Goal: Task Accomplishment & Management: Manage account settings

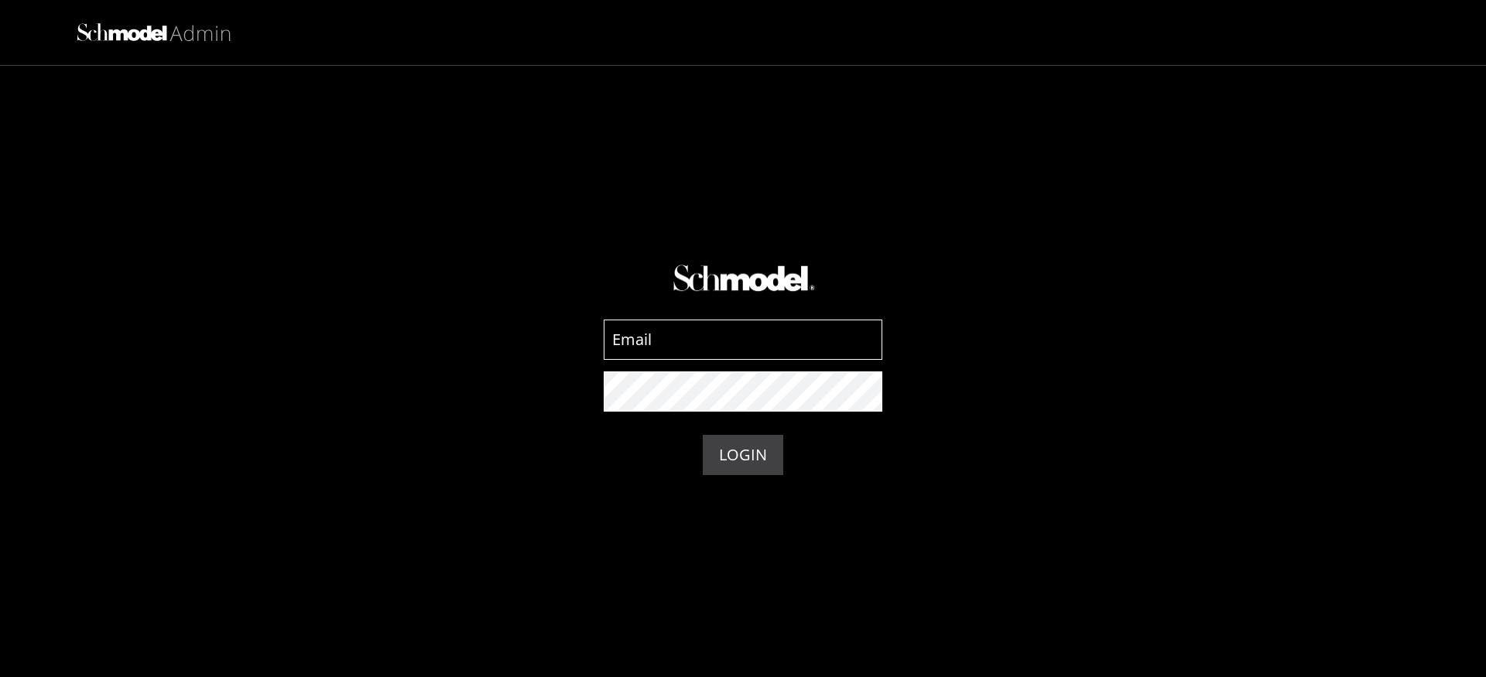
click at [623, 327] on input at bounding box center [743, 340] width 279 height 40
type input "admin-test@providence.pw"
click at [765, 452] on button "LOGIN" at bounding box center [743, 455] width 80 height 40
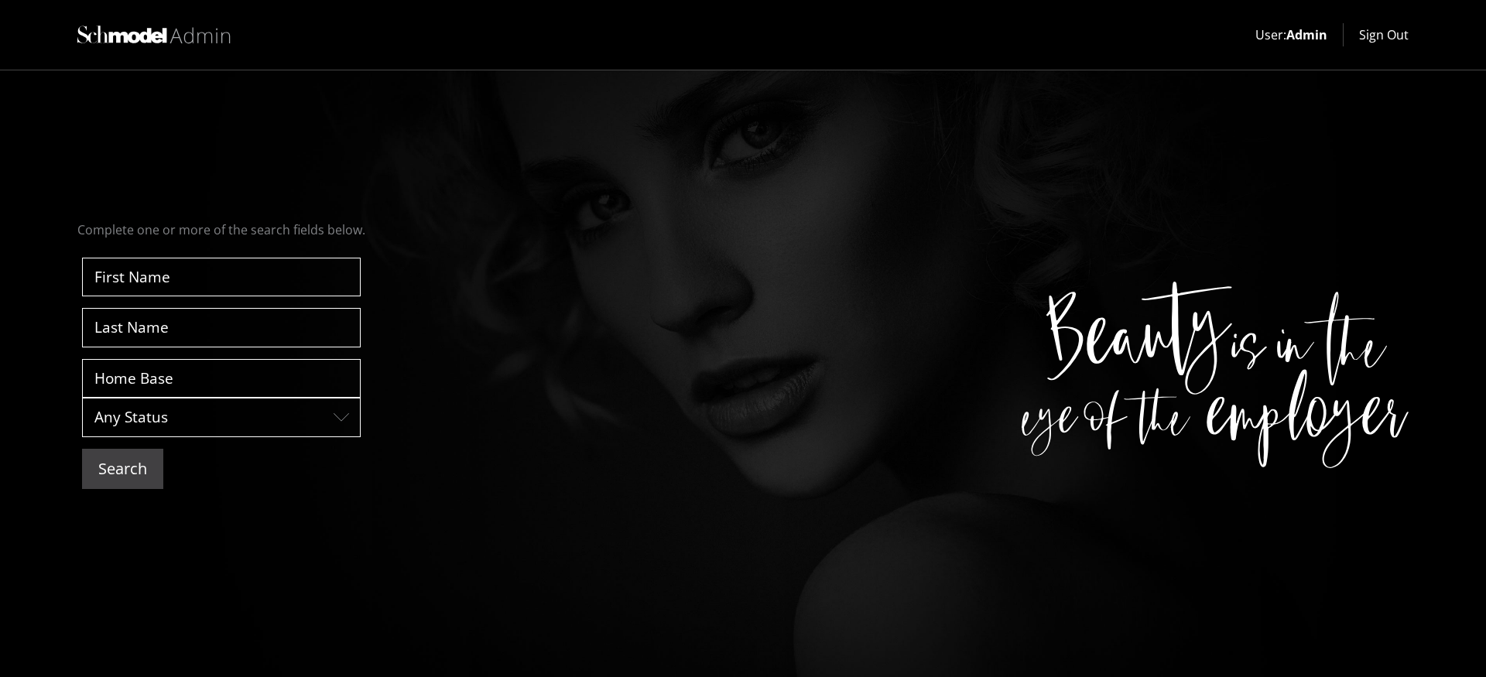
click at [138, 476] on button "Search" at bounding box center [122, 469] width 81 height 40
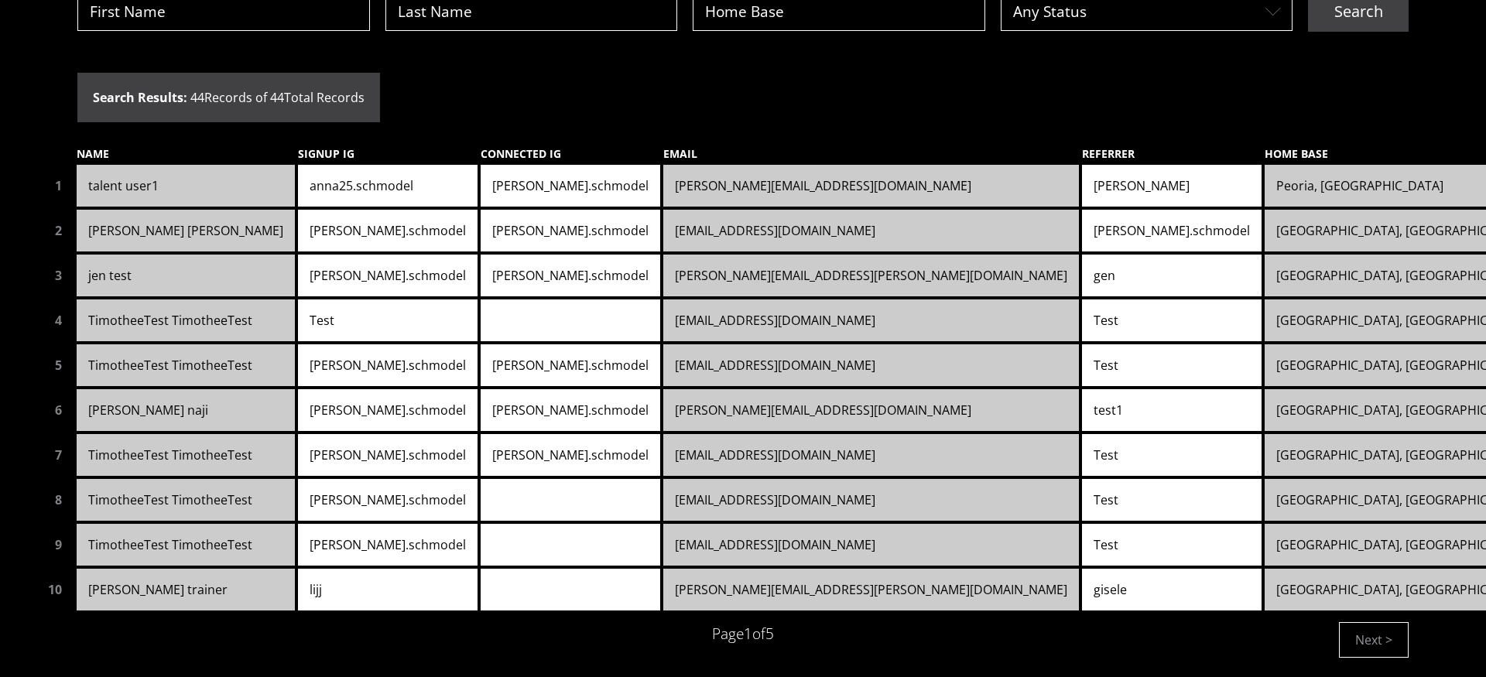
scroll to position [125, 0]
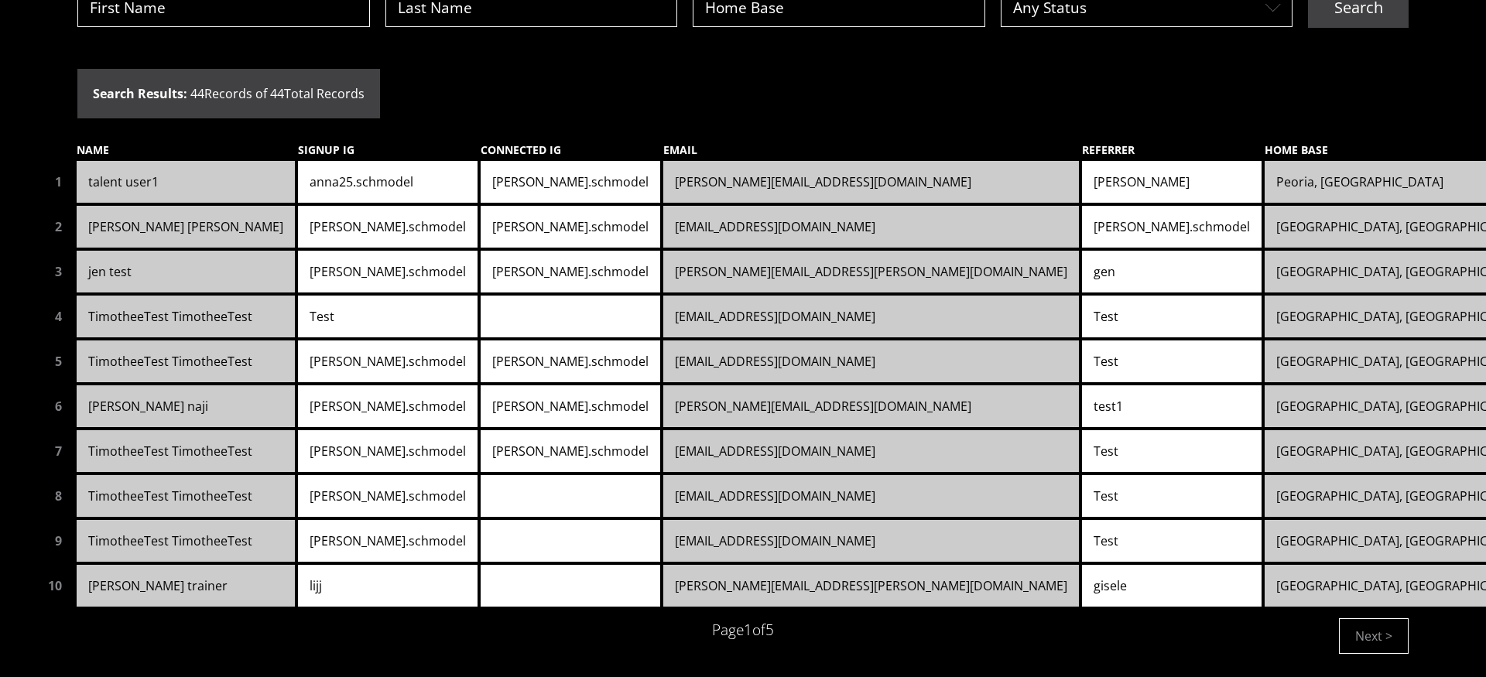
click at [481, 217] on link "francesca.schmodel" at bounding box center [571, 227] width 180 height 42
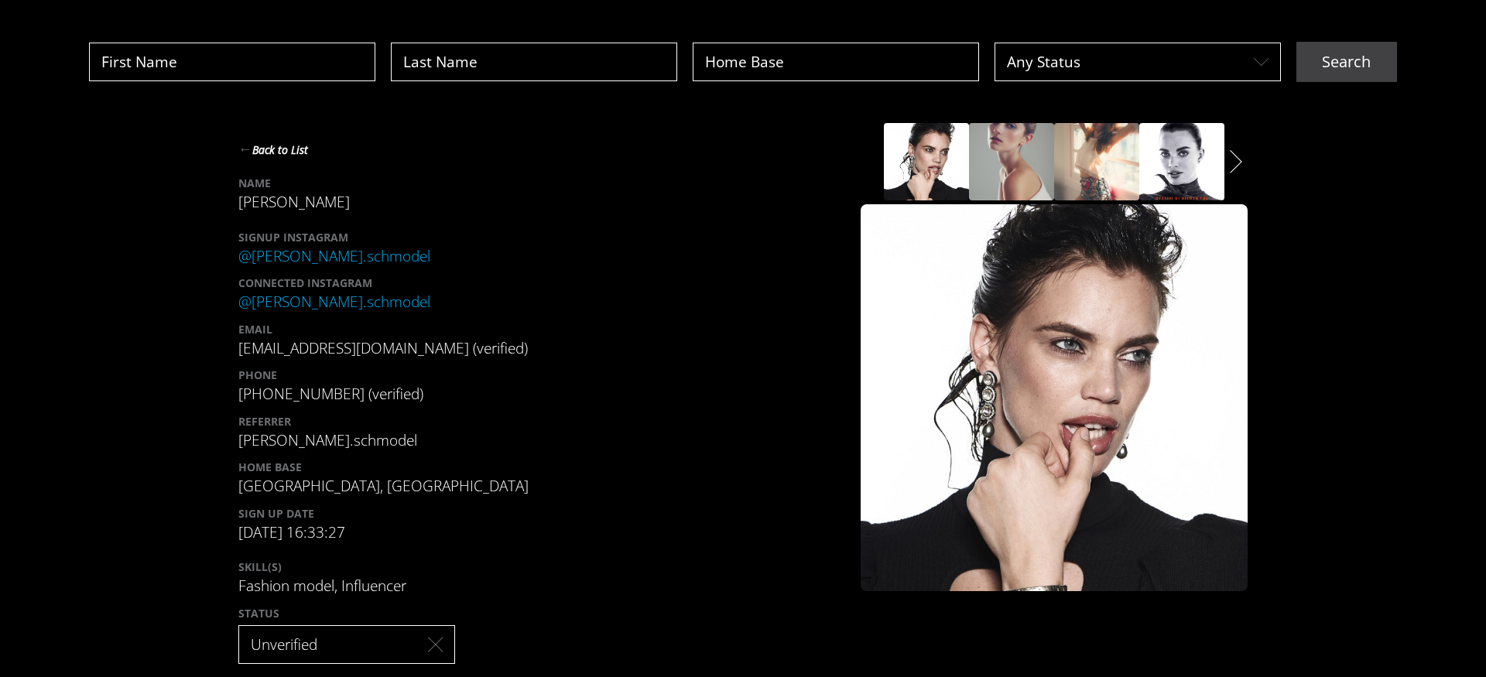
click at [1236, 171] on div "Layer 2white Layer 2white" at bounding box center [1054, 161] width 387 height 77
click at [1230, 169] on icon "Layer 2white" at bounding box center [1236, 161] width 12 height 23
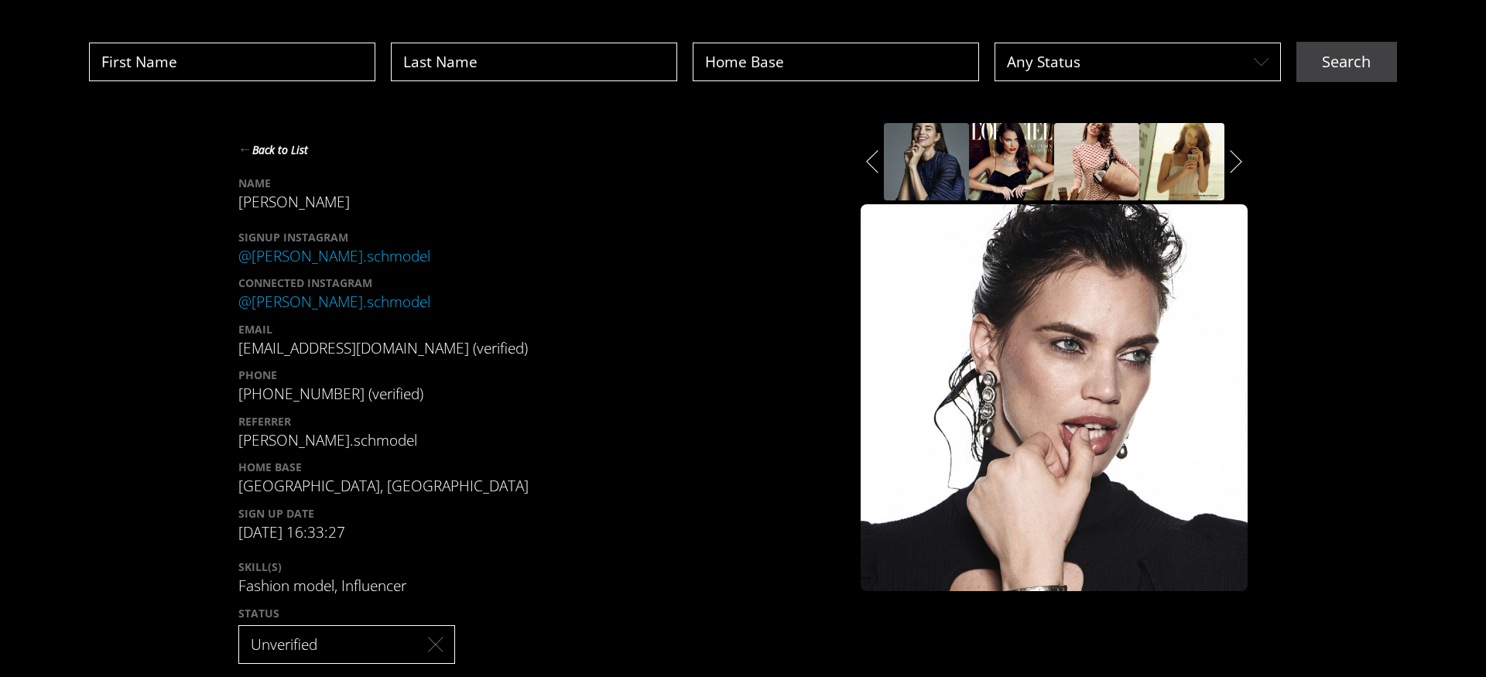
click at [1230, 169] on icon "Layer 2white" at bounding box center [1236, 161] width 12 height 23
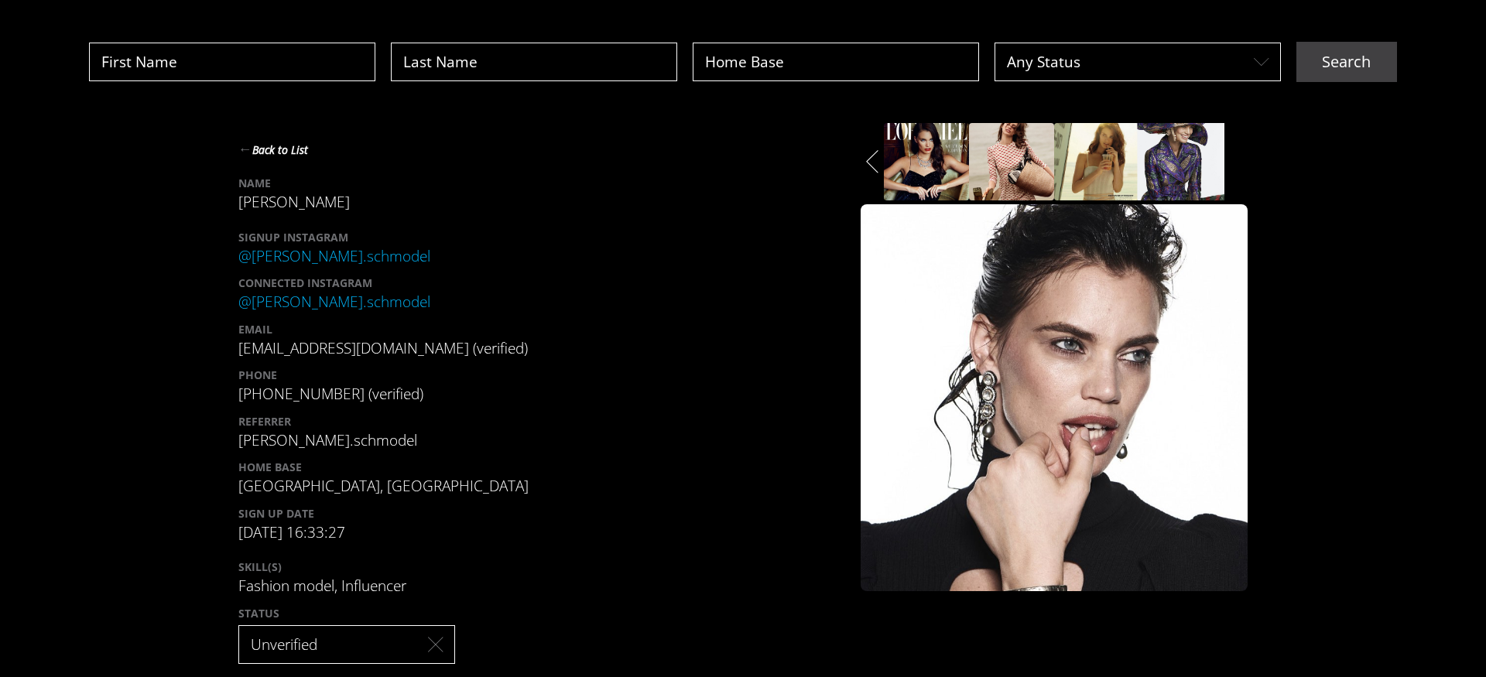
click at [1175, 163] on img "slide" at bounding box center [1182, 161] width 89 height 81
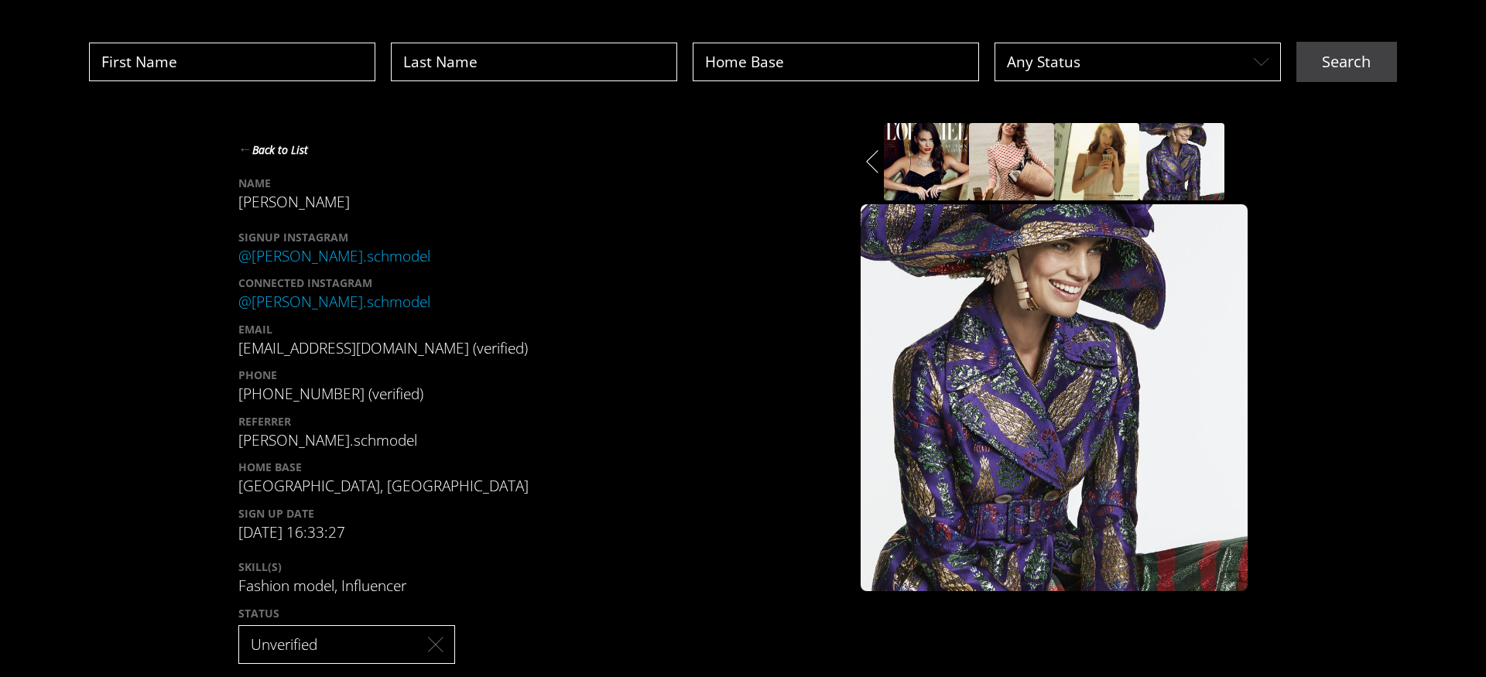
click at [293, 155] on button "← Back to List" at bounding box center [273, 149] width 70 height 21
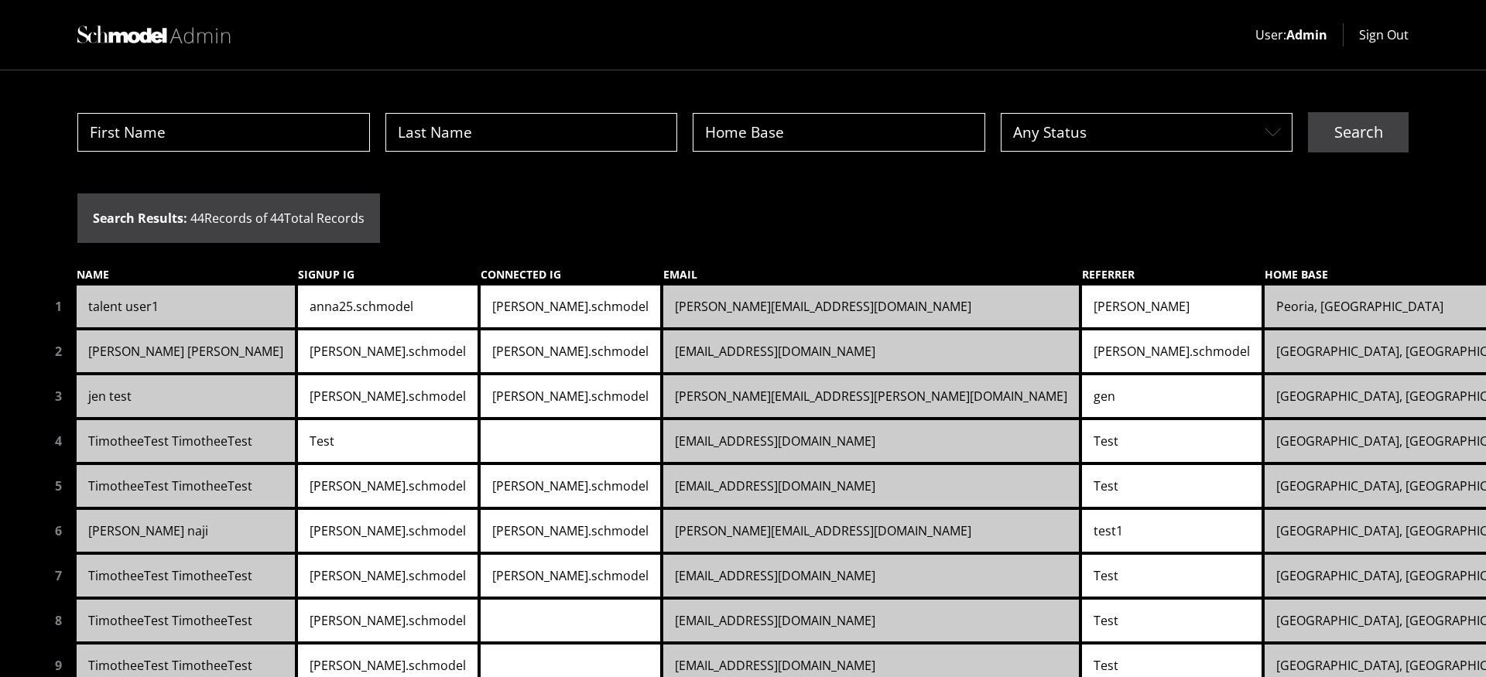
click at [1375, 31] on button "Sign Out" at bounding box center [1384, 35] width 50 height 19
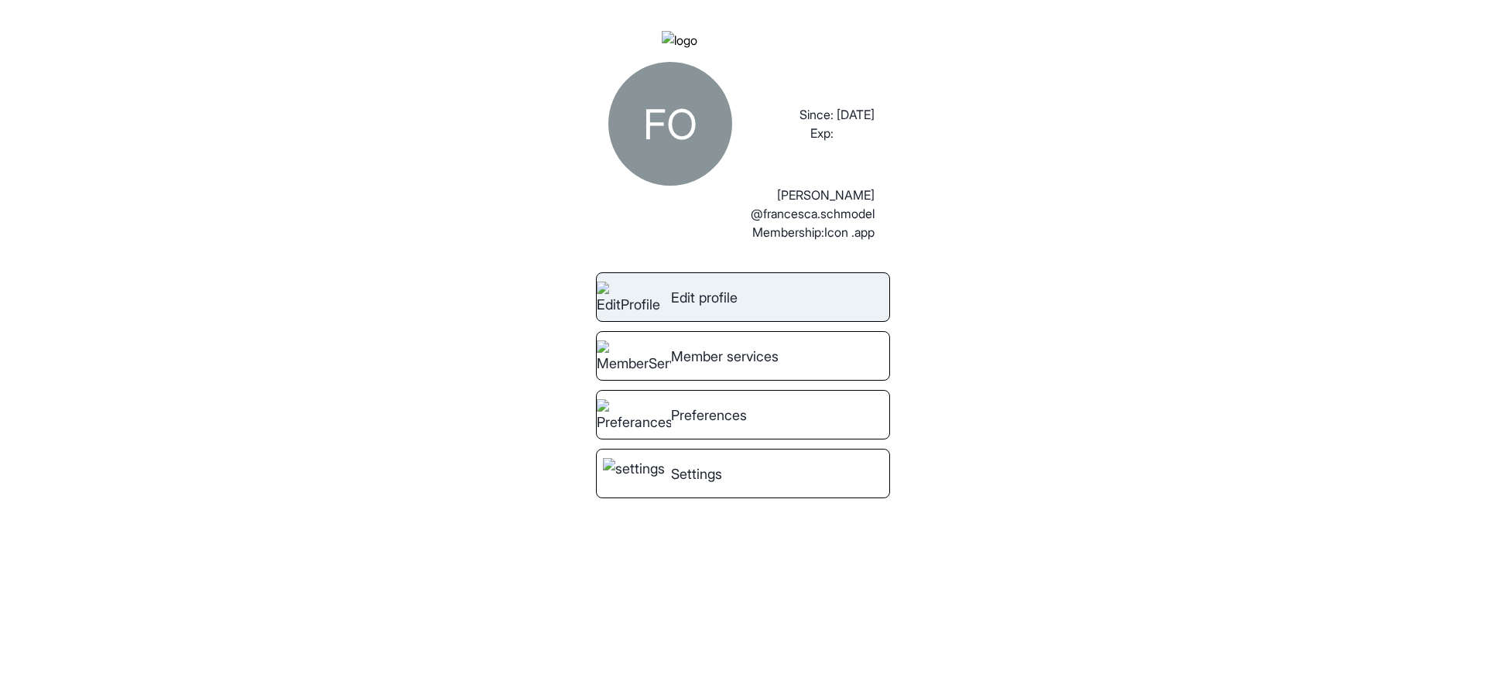
click at [737, 322] on link "Edit profile" at bounding box center [743, 297] width 294 height 50
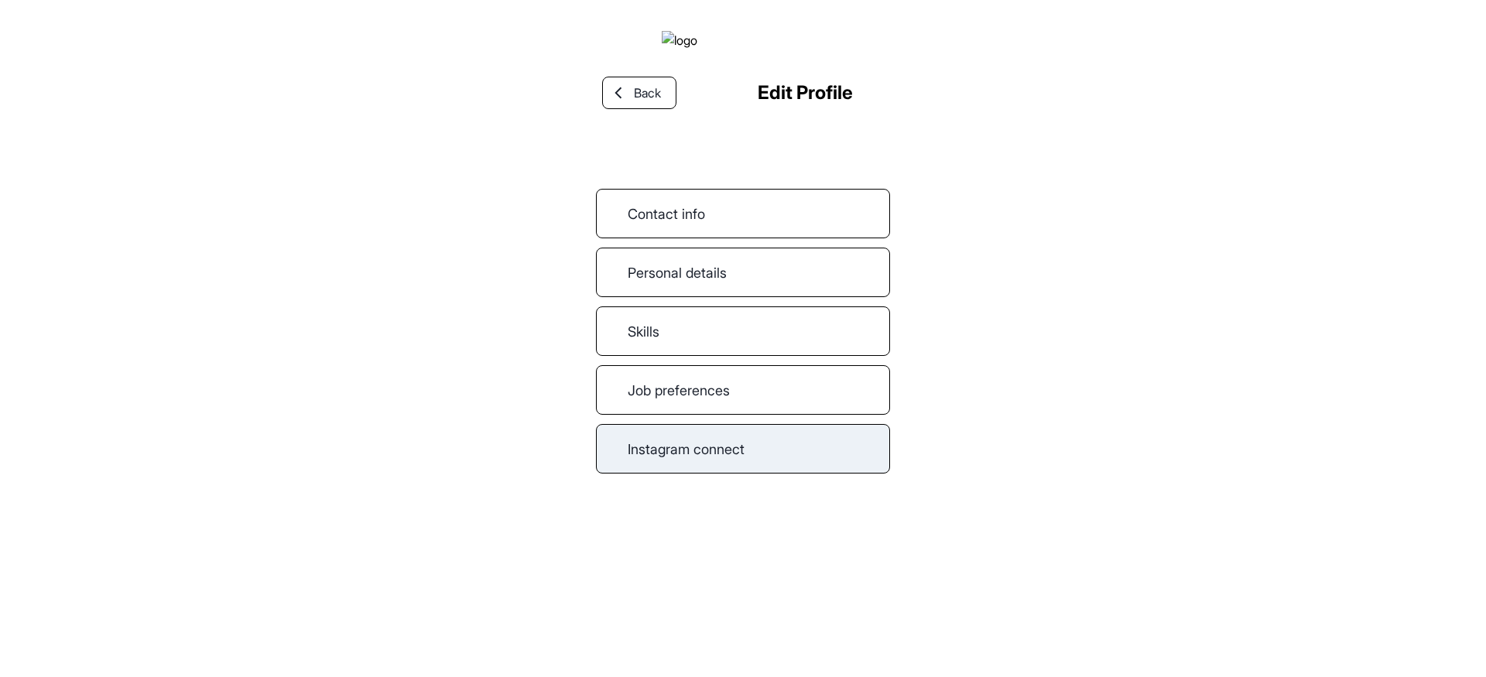
click at [707, 474] on link "Instagram connect" at bounding box center [743, 449] width 294 height 50
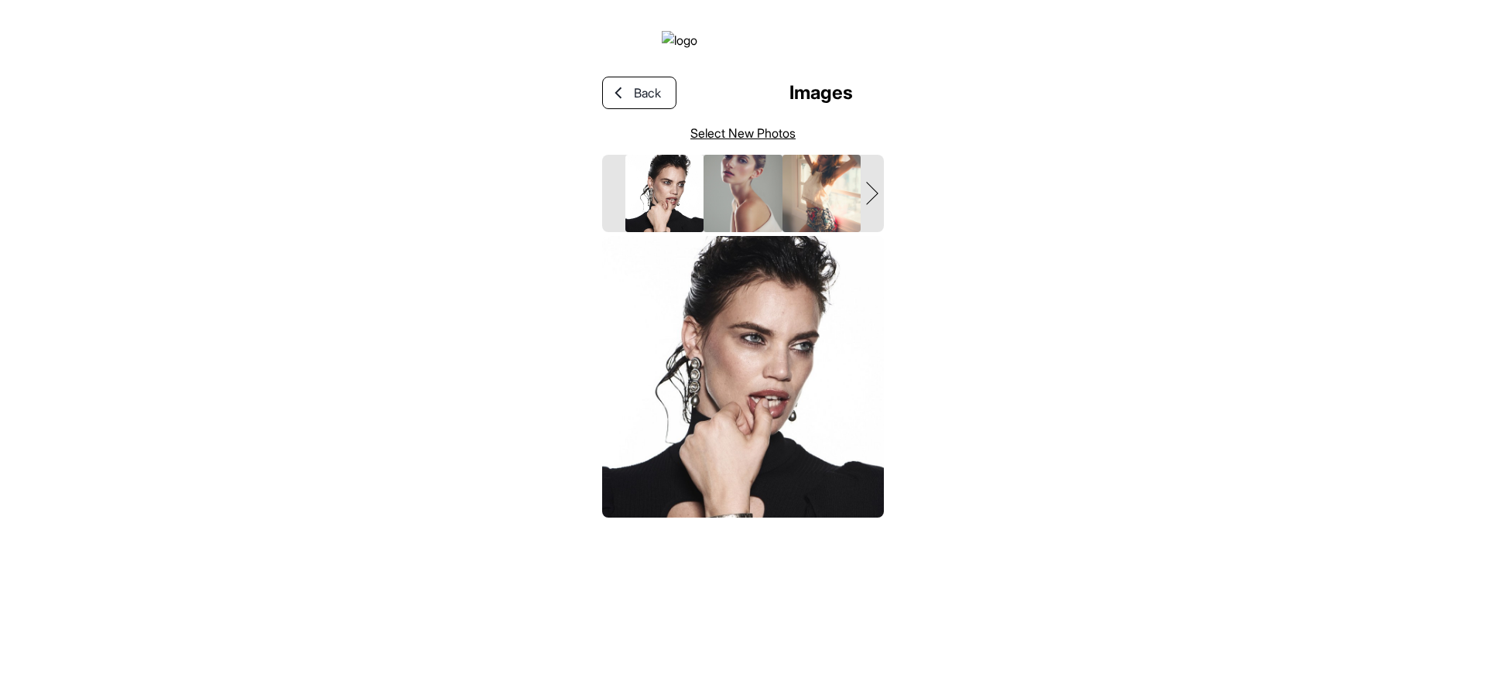
click at [751, 142] on link "Select New Photos" at bounding box center [742, 133] width 105 height 19
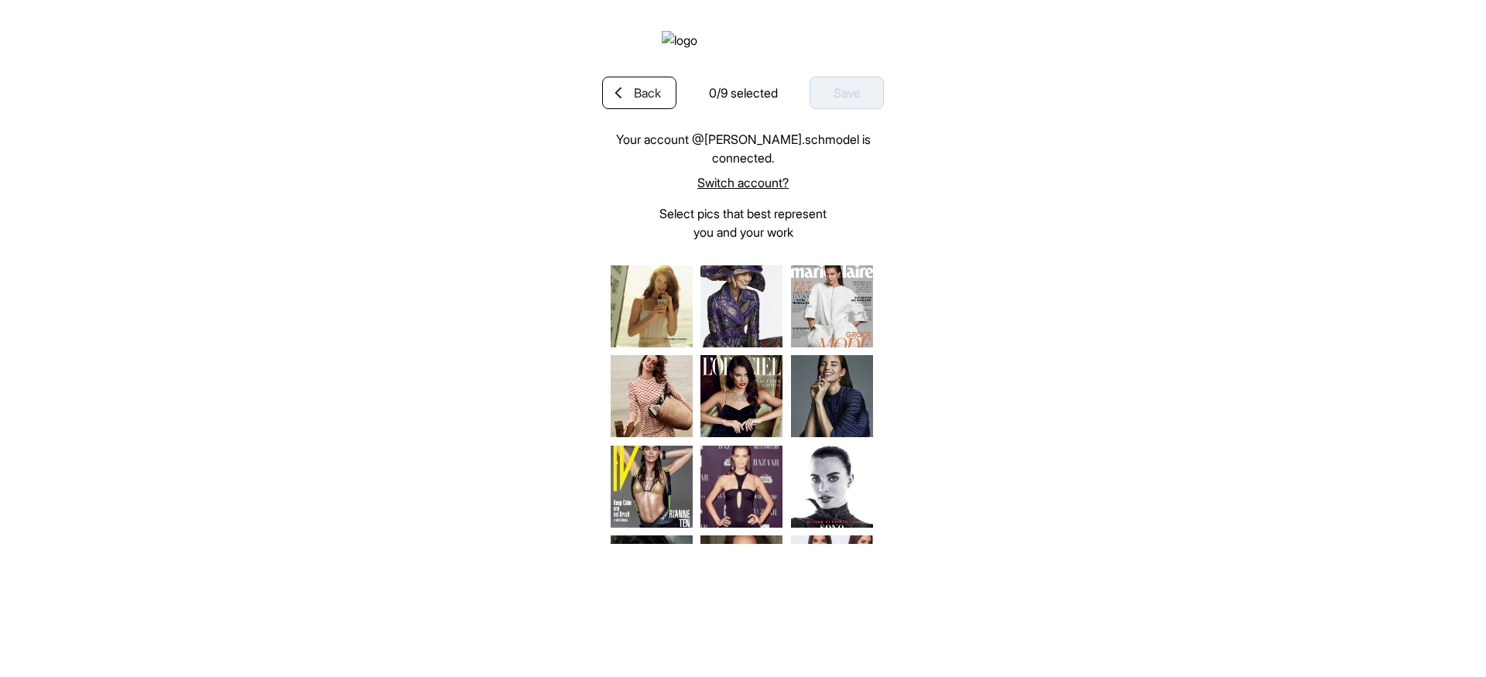
click at [734, 192] on link "Switch account?" at bounding box center [743, 182] width 282 height 19
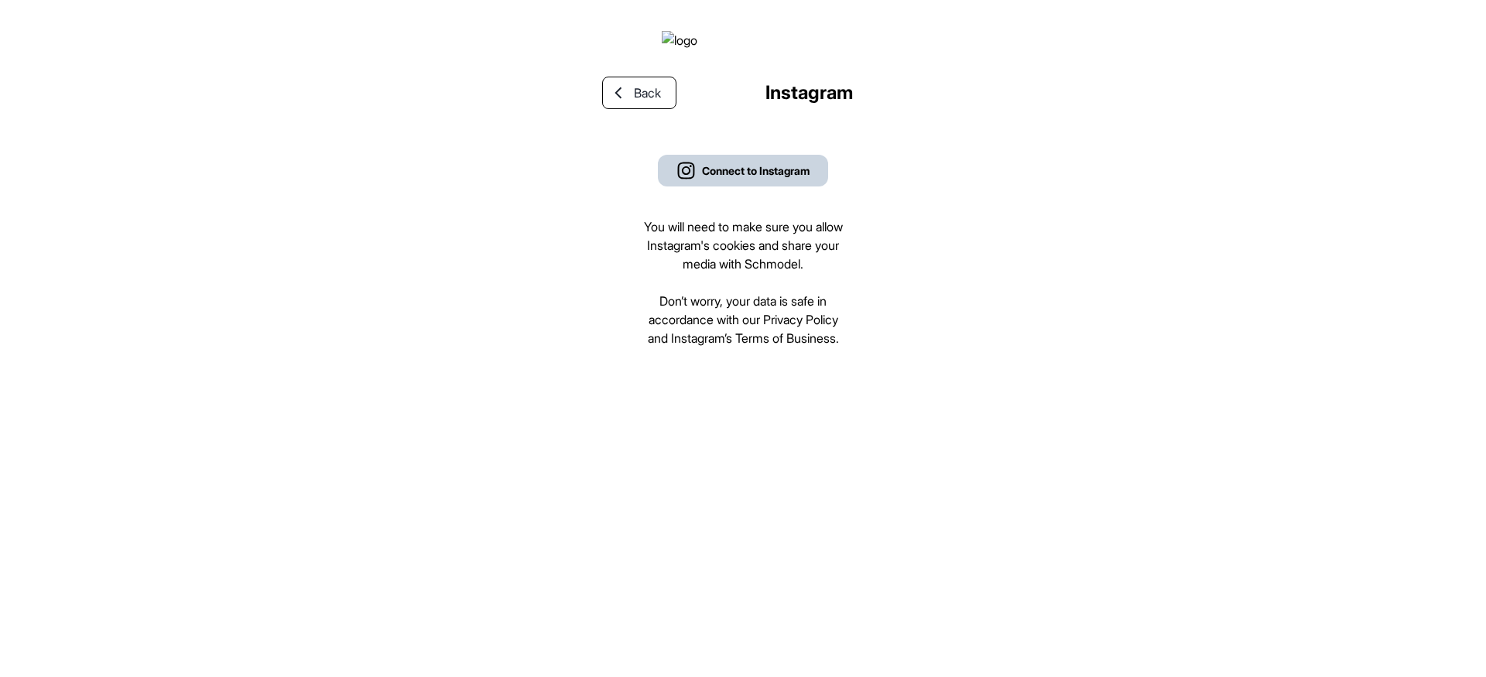
click at [805, 186] on button "Connect to Instagram" at bounding box center [743, 171] width 170 height 32
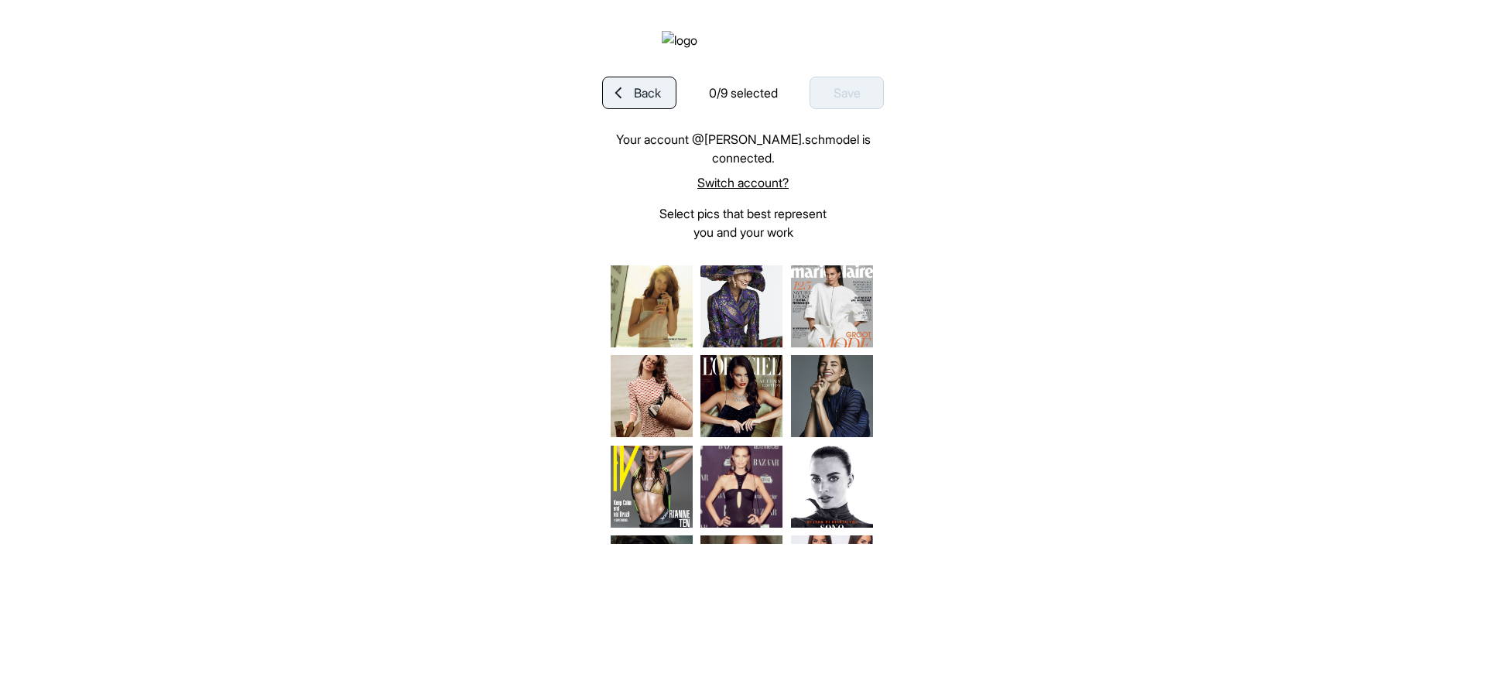
click at [628, 109] on link "Back" at bounding box center [639, 93] width 74 height 33
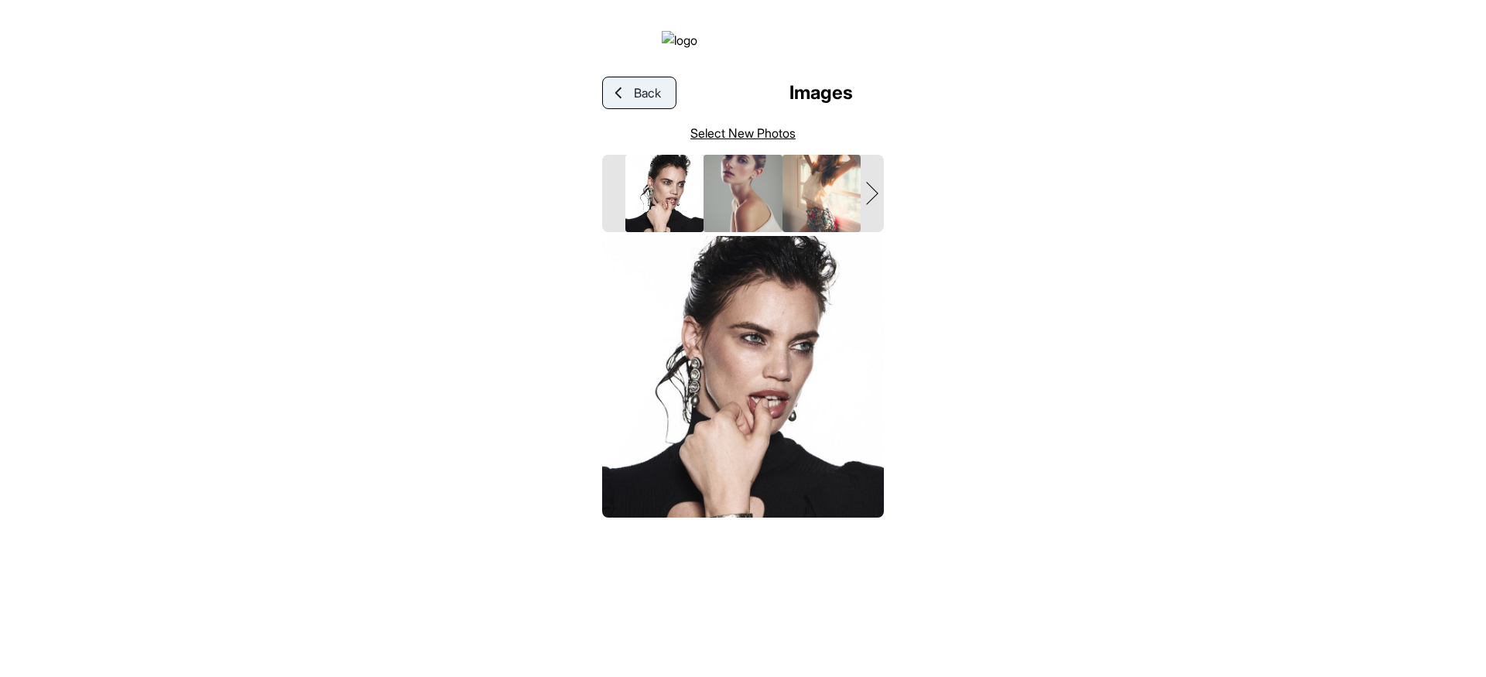
click at [648, 102] on span "Back" at bounding box center [647, 93] width 27 height 19
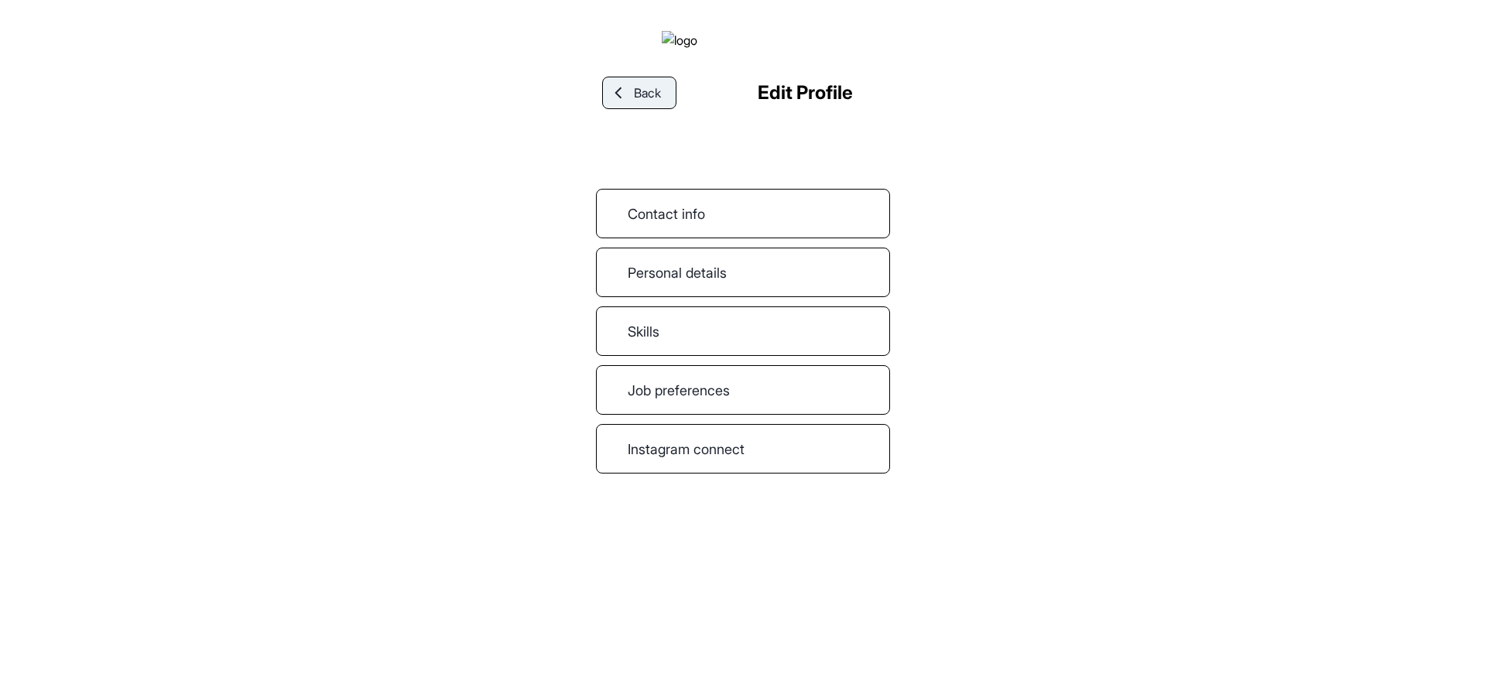
click at [636, 102] on span "Back" at bounding box center [647, 93] width 27 height 19
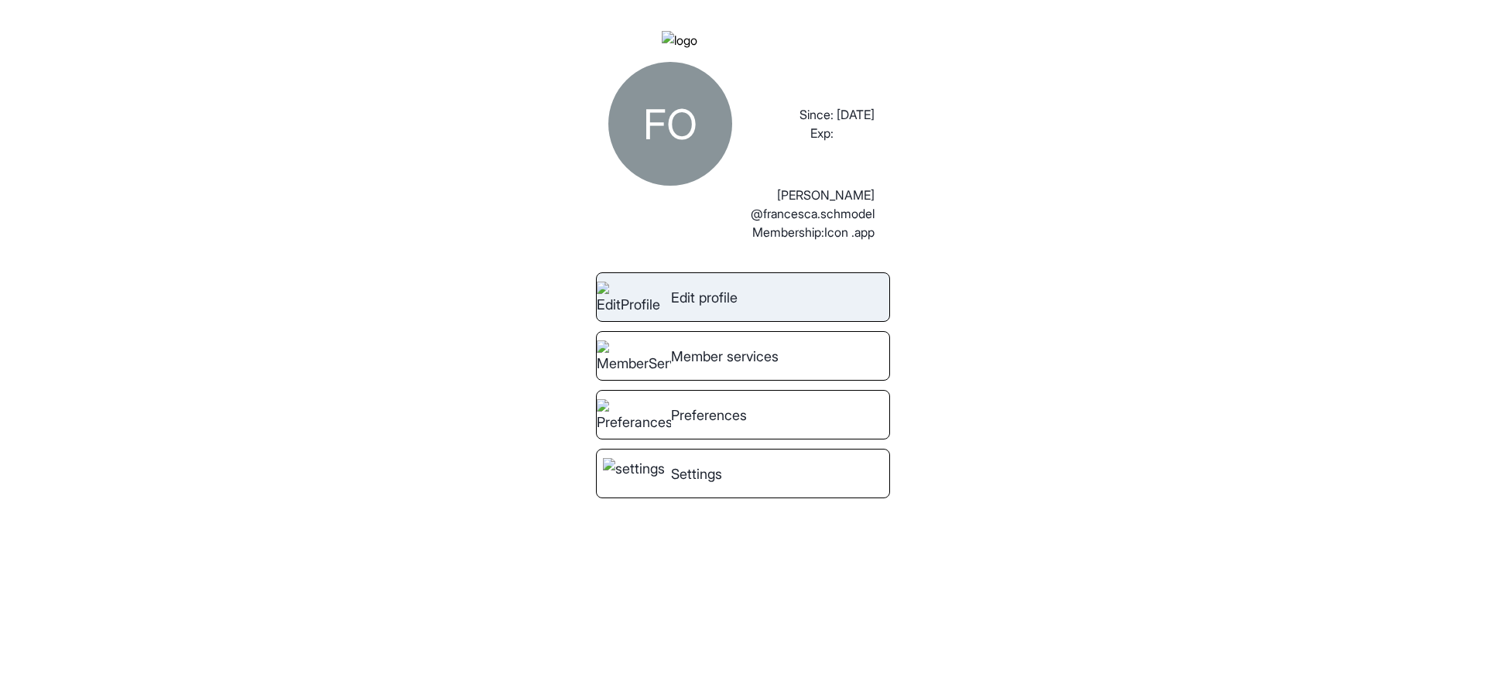
click at [704, 303] on link "Edit profile" at bounding box center [743, 297] width 294 height 50
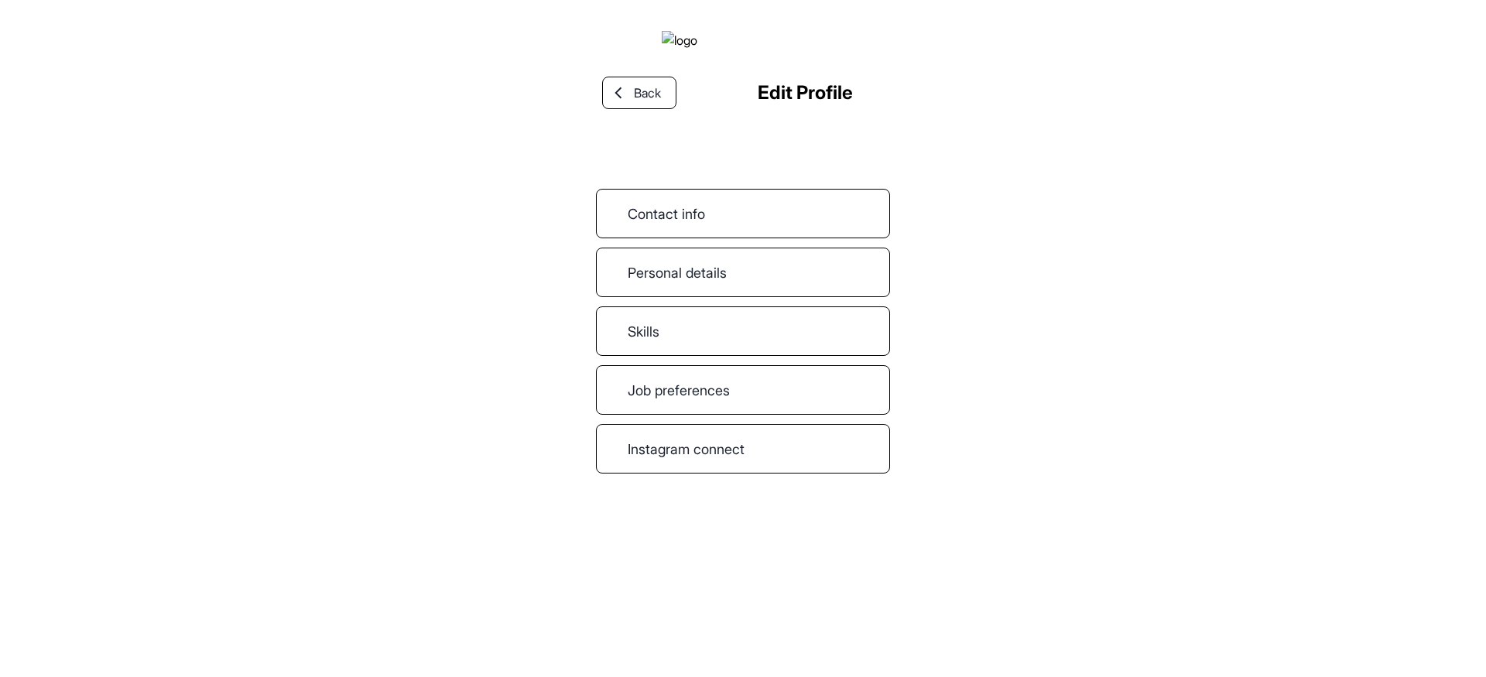
click at [704, 284] on div "Personal details" at bounding box center [743, 273] width 294 height 50
click at [693, 221] on link "Contact info" at bounding box center [743, 214] width 294 height 50
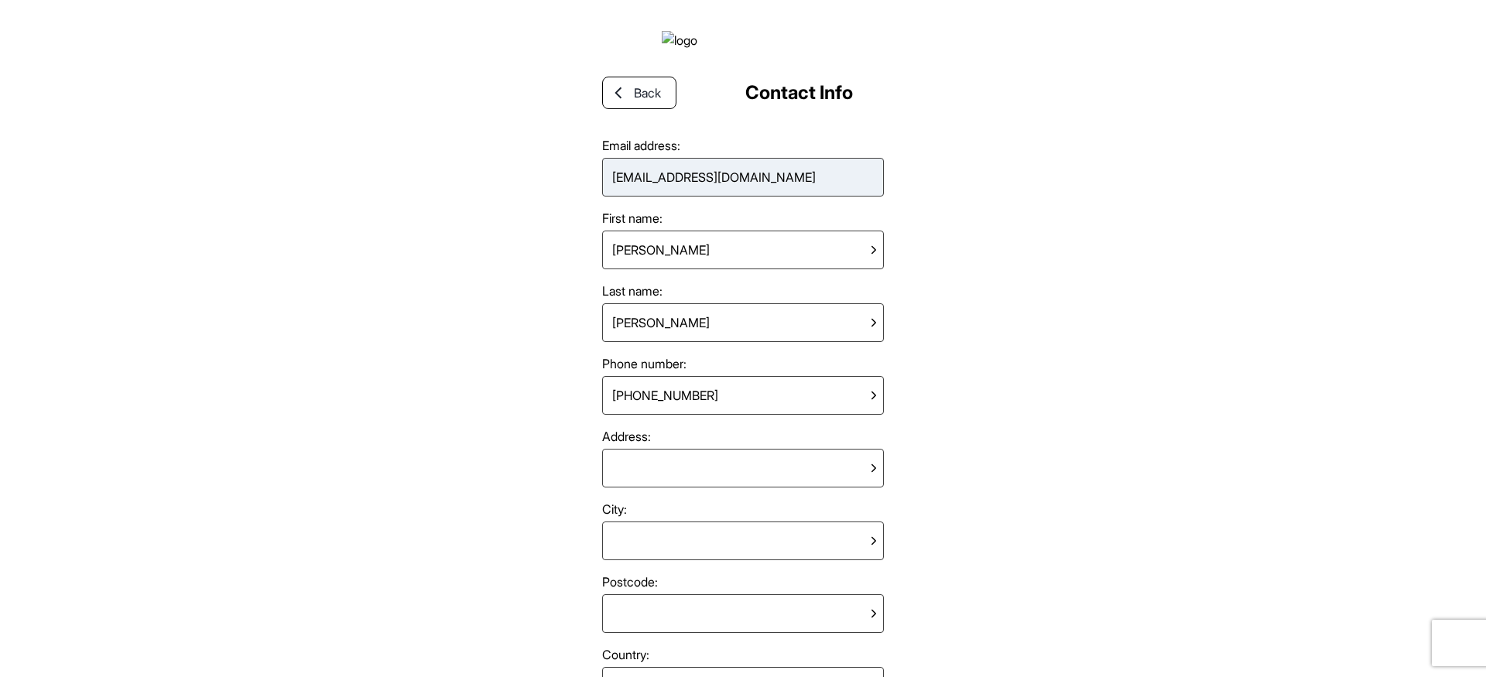
click at [691, 192] on div "appreview@schmodel.com" at bounding box center [714, 177] width 216 height 31
copy div "appreview@schmodel.com"
click at [289, 277] on div "Back Contact Info Email address: appreview@schmodel.com First name: Francesca L…" at bounding box center [743, 338] width 1486 height 677
